Goal: Information Seeking & Learning: Learn about a topic

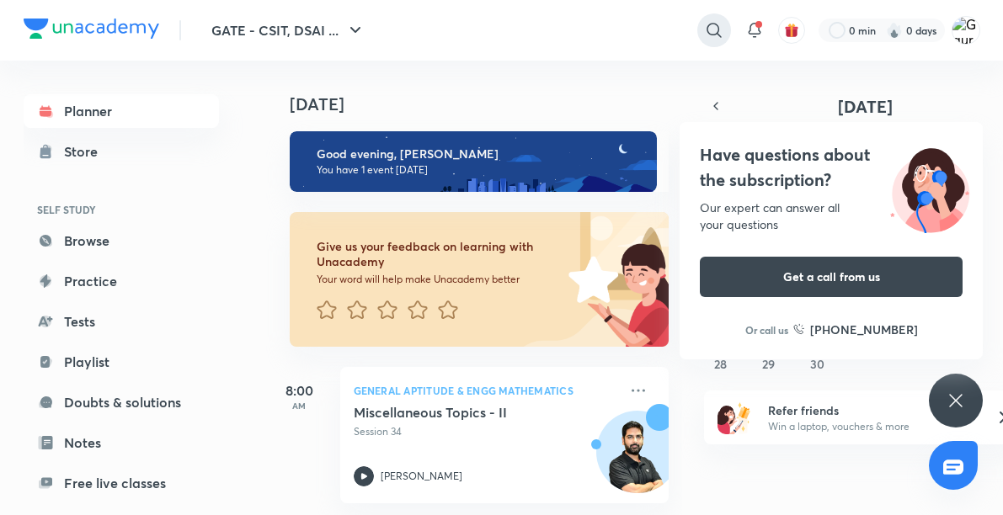
click at [713, 22] on icon at bounding box center [714, 30] width 20 height 20
type input "dbms"
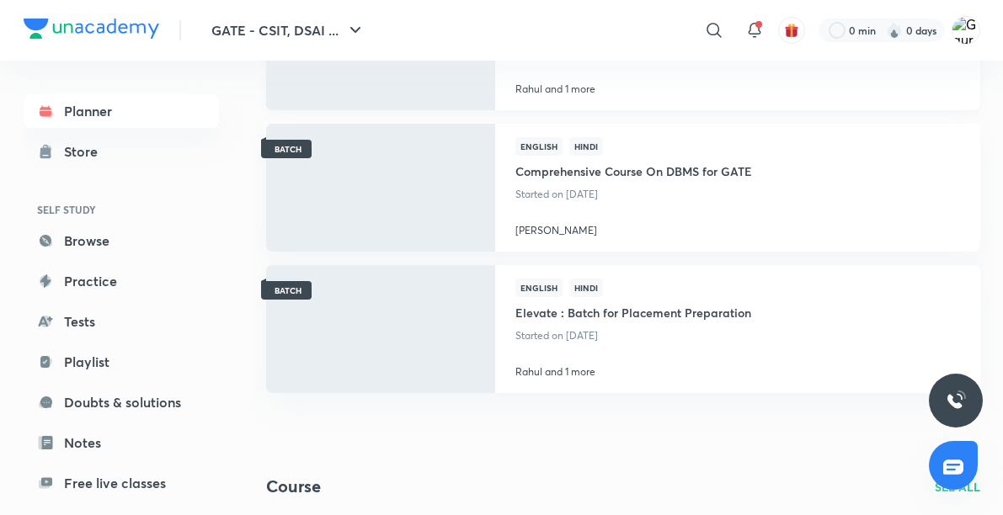
scroll to position [230, 0]
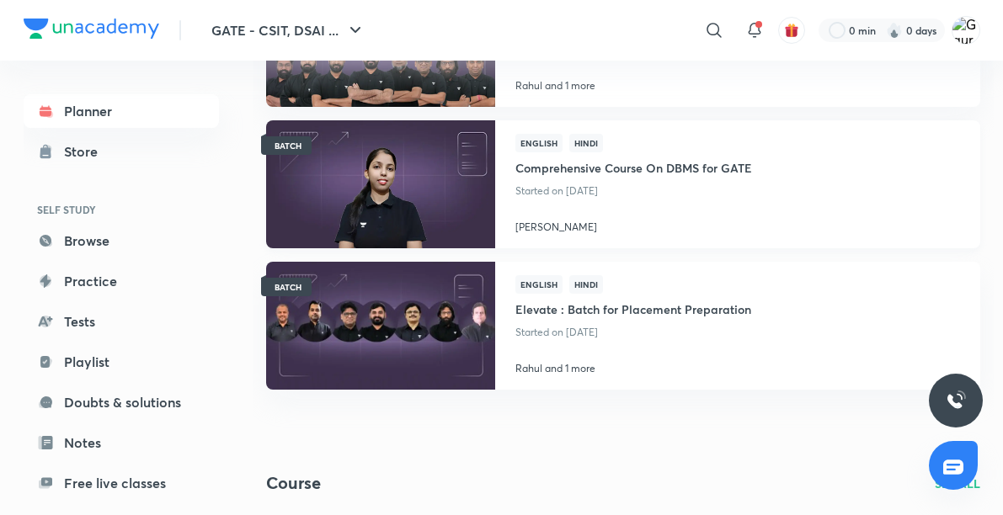
click at [666, 220] on p "[PERSON_NAME]" at bounding box center [633, 227] width 237 height 15
click at [631, 210] on div "English Hindi Comprehensive Course On DBMS for GATE Started on [DATE] [PERSON_N…" at bounding box center [633, 184] width 277 height 128
click at [621, 162] on h4 "Comprehensive Course On DBMS for GATE" at bounding box center [633, 166] width 237 height 28
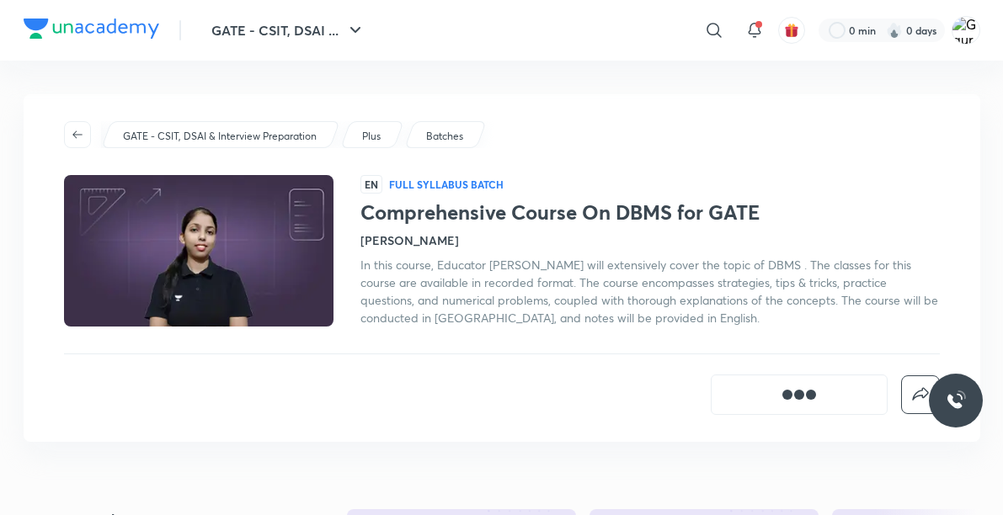
click at [557, 147] on div "GATE - CSIT, DSAI & Interview Preparation Plus Batches" at bounding box center [502, 134] width 876 height 27
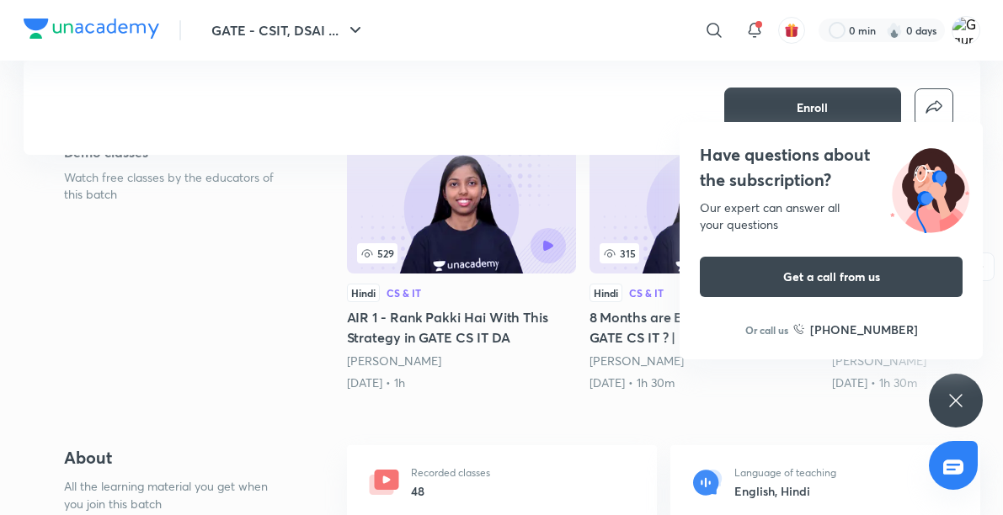
scroll to position [312, 0]
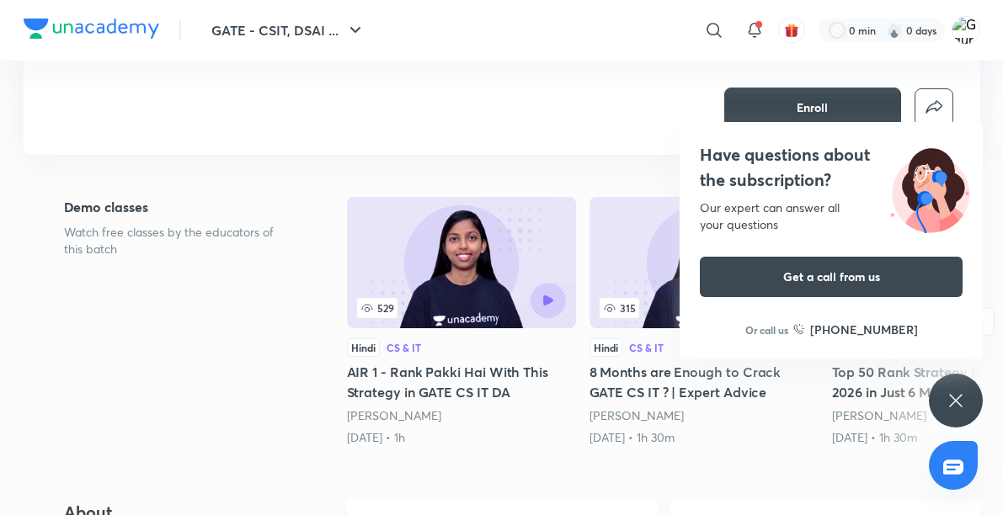
click at [951, 395] on icon at bounding box center [956, 401] width 20 height 20
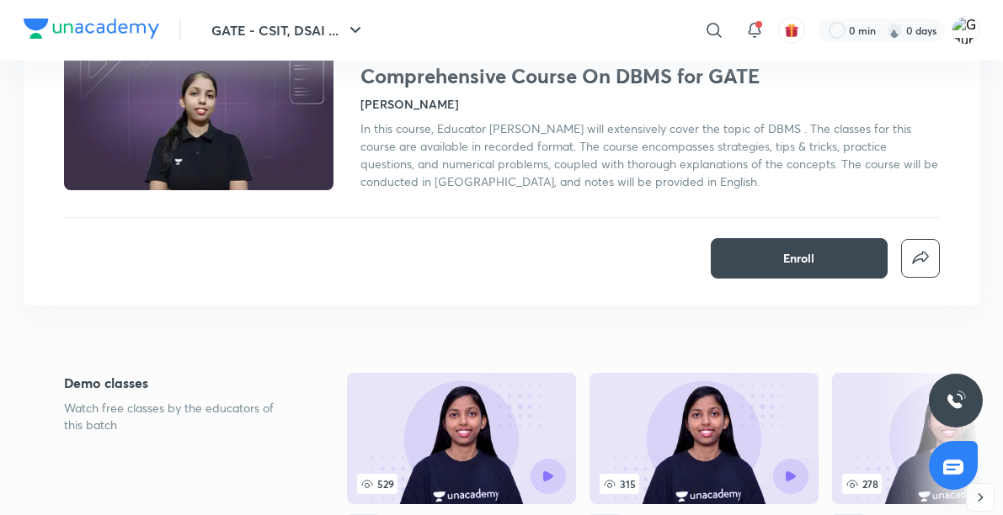
scroll to position [0, 0]
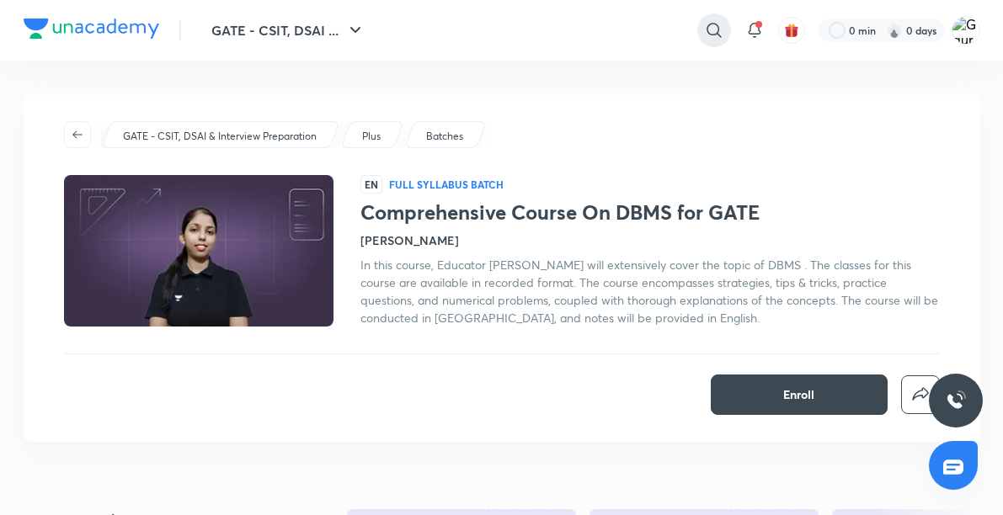
click at [711, 20] on icon at bounding box center [714, 30] width 20 height 20
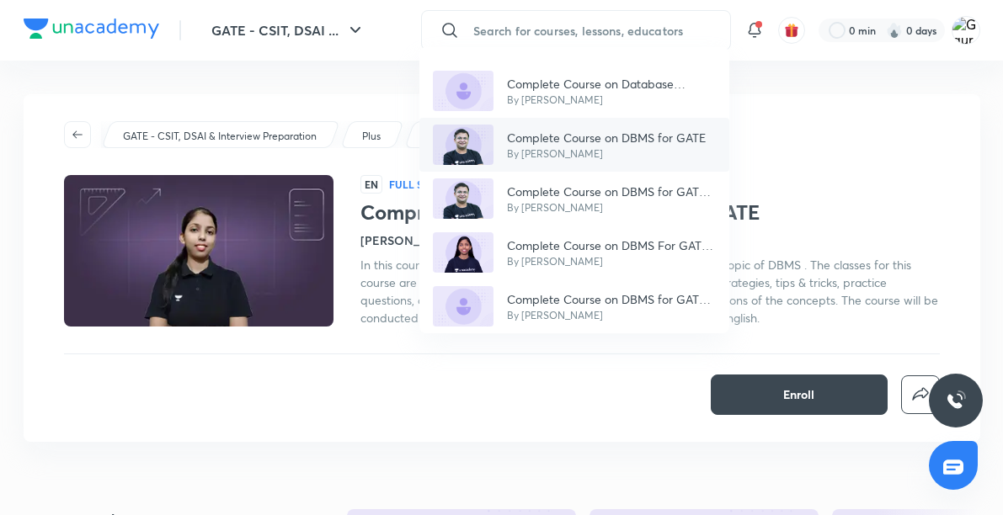
click at [654, 129] on p "Complete Course on DBMS for GATE" at bounding box center [606, 138] width 199 height 18
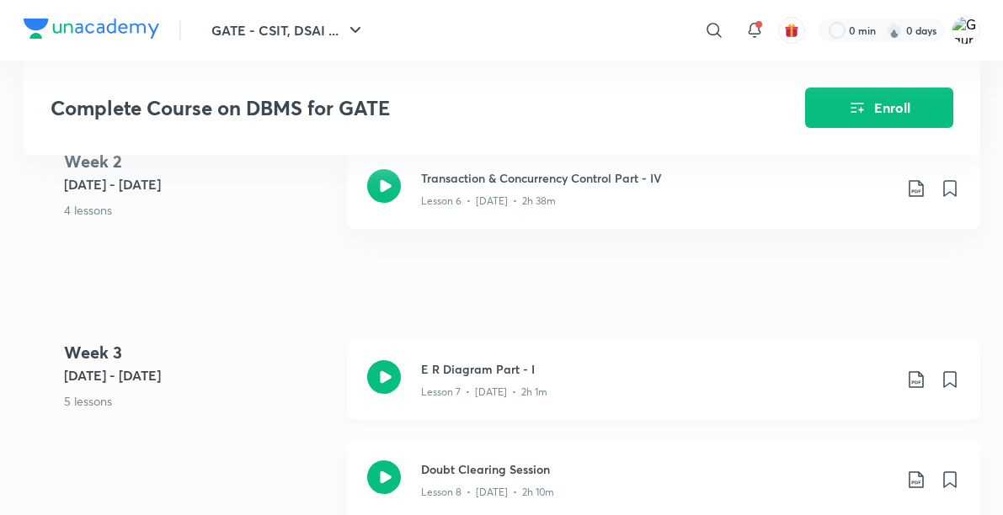
scroll to position [1254, 0]
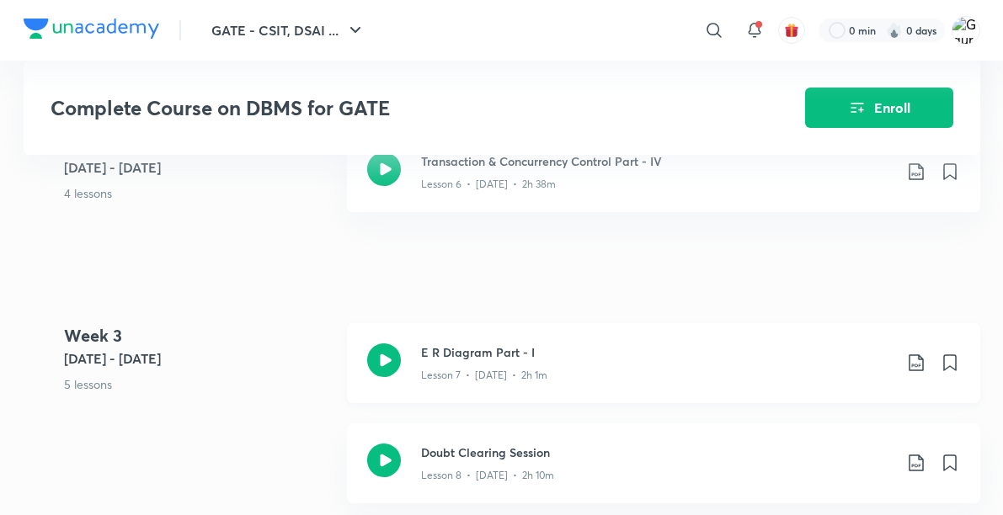
click at [482, 344] on h3 "E R Diagram Part - I" at bounding box center [656, 353] width 471 height 18
click at [603, 351] on h3 "E R Diagram Part - I" at bounding box center [656, 353] width 471 height 18
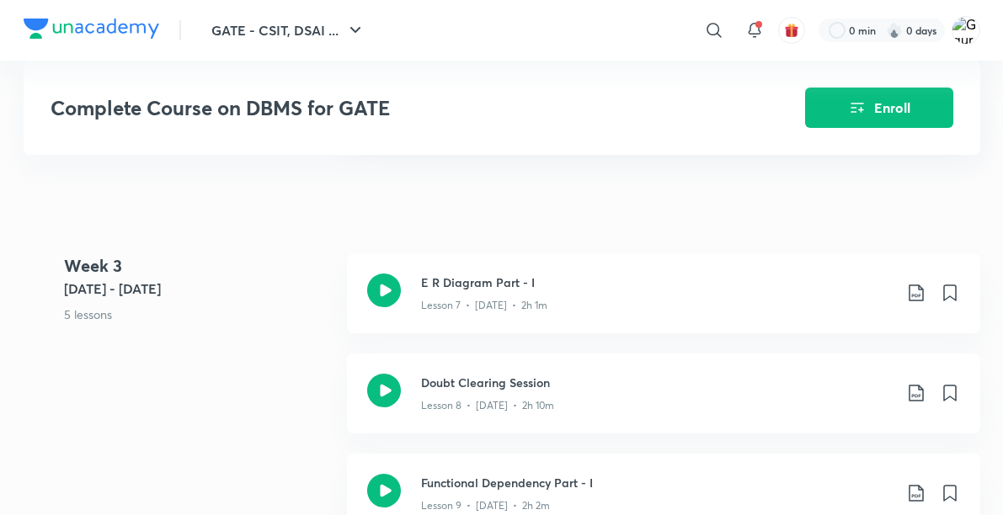
scroll to position [1325, 0]
